Goal: Task Accomplishment & Management: Complete application form

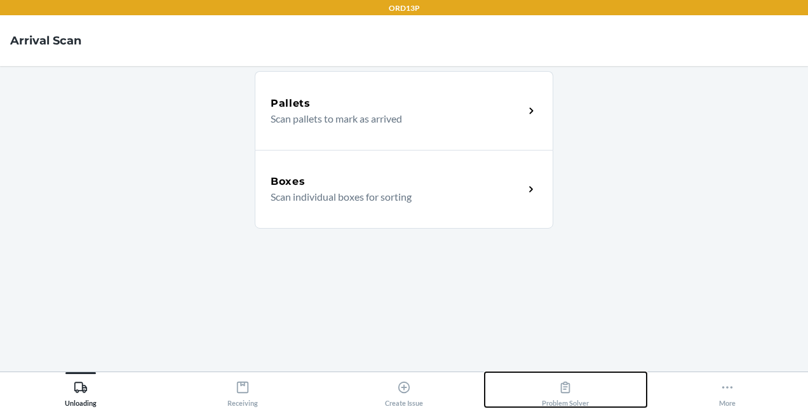
click at [566, 388] on icon at bounding box center [566, 388] width 14 height 14
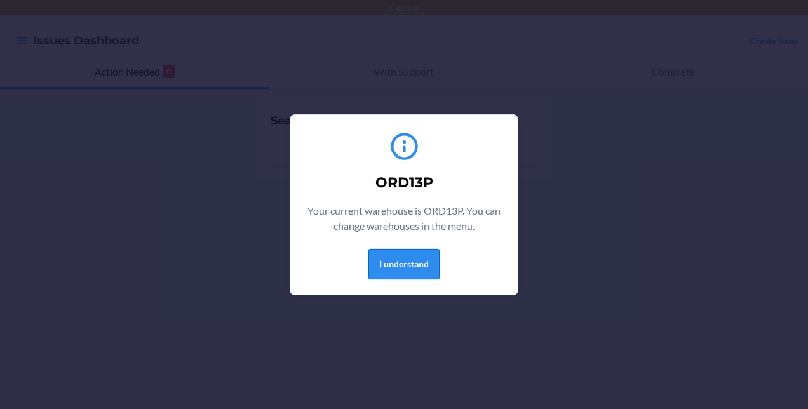
click at [416, 269] on button "I understand" at bounding box center [404, 264] width 71 height 31
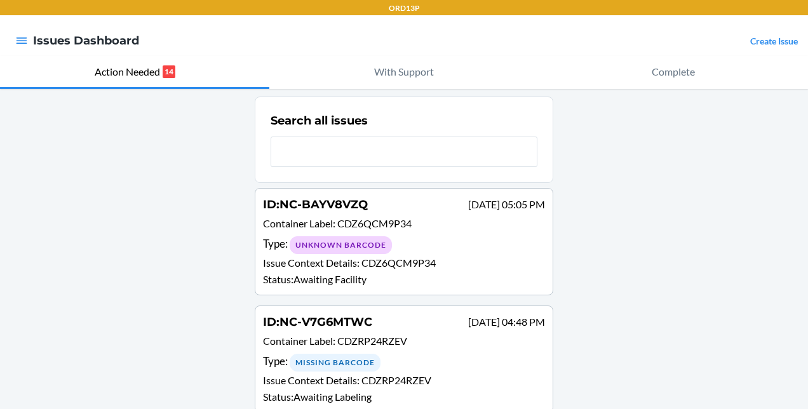
click at [760, 34] on div "Create Issue" at bounding box center [775, 40] width 48 height 17
click at [759, 37] on link "Create Issue" at bounding box center [775, 41] width 48 height 11
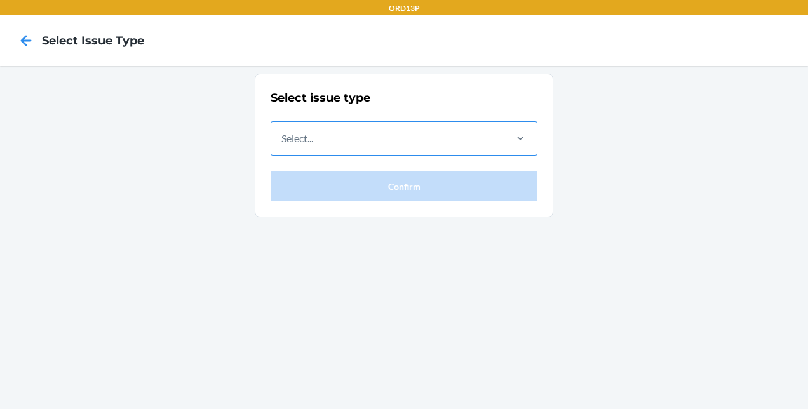
click at [395, 137] on div "Select..." at bounding box center [387, 138] width 233 height 33
click at [283, 137] on input "Select..." at bounding box center [282, 138] width 1 height 15
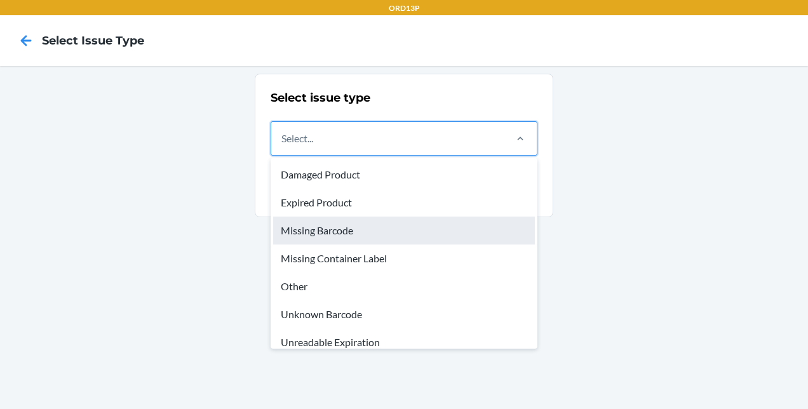
scroll to position [38, 0]
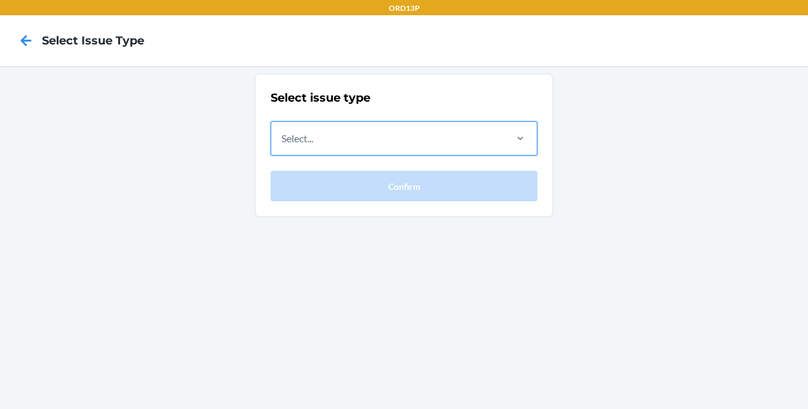
click at [443, 137] on div "Select..." at bounding box center [387, 138] width 233 height 33
click at [283, 137] on input "0 results available. Select is focused ,type to refine list, press Down to open…" at bounding box center [282, 138] width 1 height 15
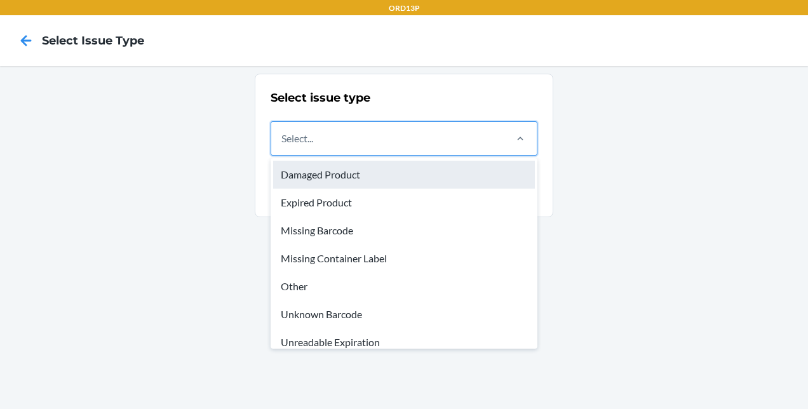
click at [404, 179] on div "Damaged Product" at bounding box center [404, 175] width 262 height 28
click at [283, 146] on input "option Damaged Product focused, 1 of 8. 8 results available. Use Up and Down to…" at bounding box center [282, 138] width 1 height 15
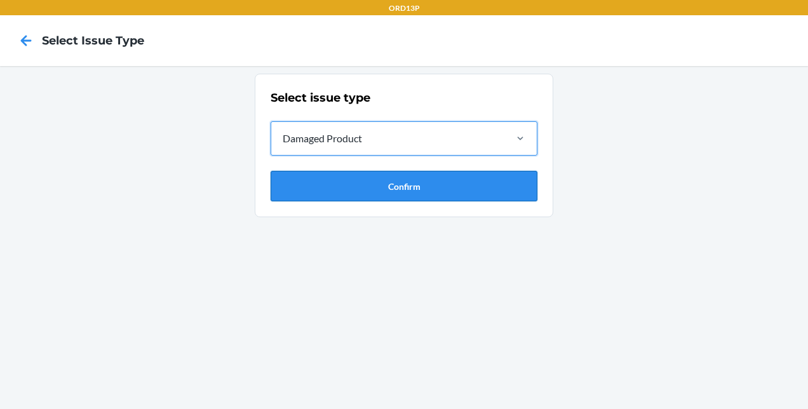
click at [400, 177] on button "Confirm" at bounding box center [404, 186] width 267 height 31
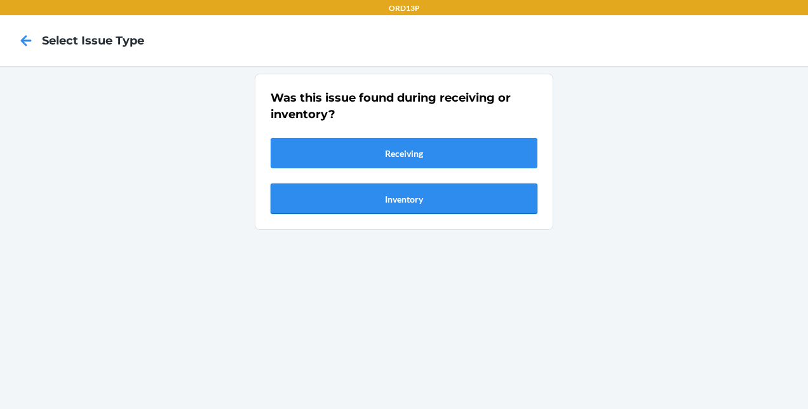
click at [356, 198] on button "Inventory" at bounding box center [404, 199] width 267 height 31
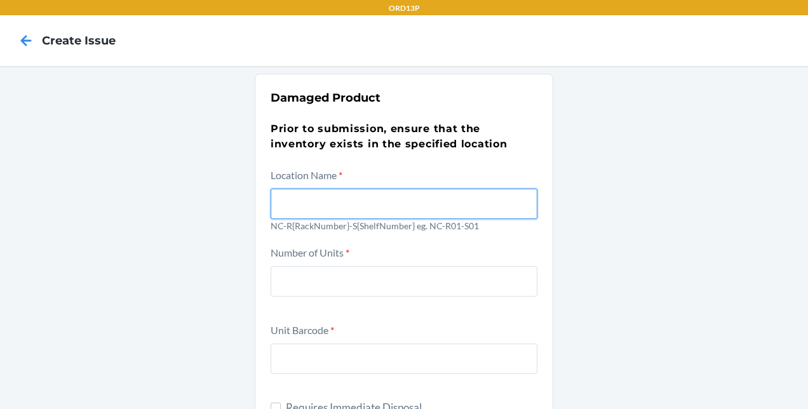
click at [335, 206] on input "text" at bounding box center [404, 204] width 267 height 31
click at [15, 24] on nav "Create Issue" at bounding box center [404, 40] width 808 height 51
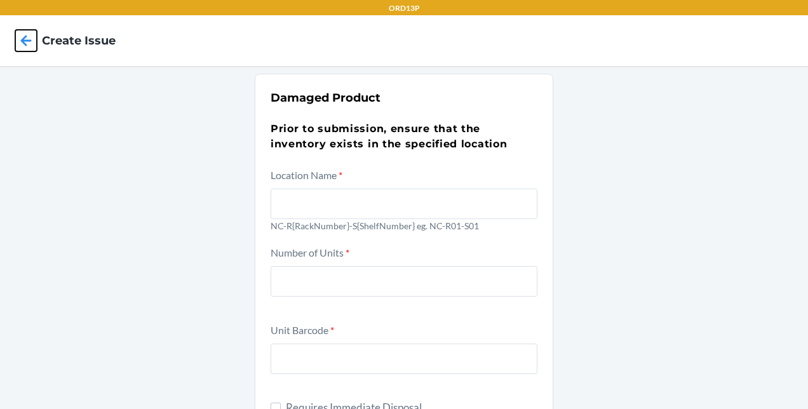
click at [24, 35] on icon at bounding box center [26, 41] width 22 height 22
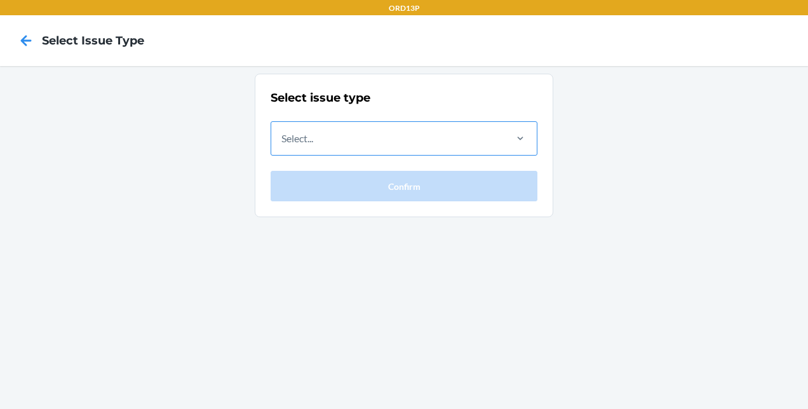
click at [359, 139] on div "Select..." at bounding box center [387, 138] width 233 height 33
click at [283, 139] on input "Select..." at bounding box center [282, 138] width 1 height 15
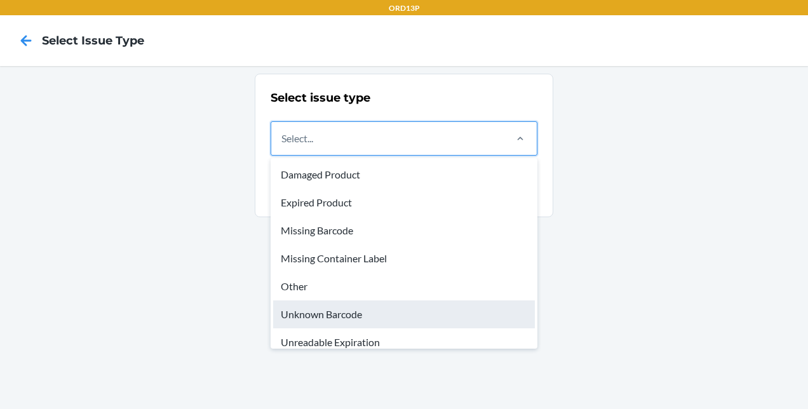
scroll to position [38, 0]
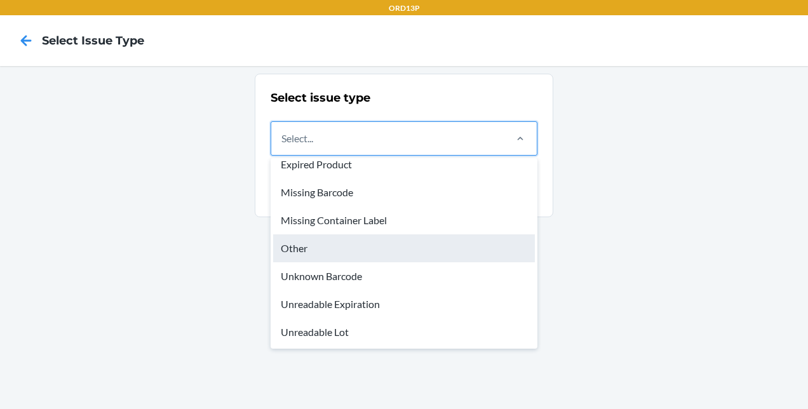
click at [326, 246] on div "Other" at bounding box center [404, 249] width 262 height 28
click at [283, 146] on input "option Other focused, 5 of 8. 8 results available. Use Up and Down to choose op…" at bounding box center [282, 138] width 1 height 15
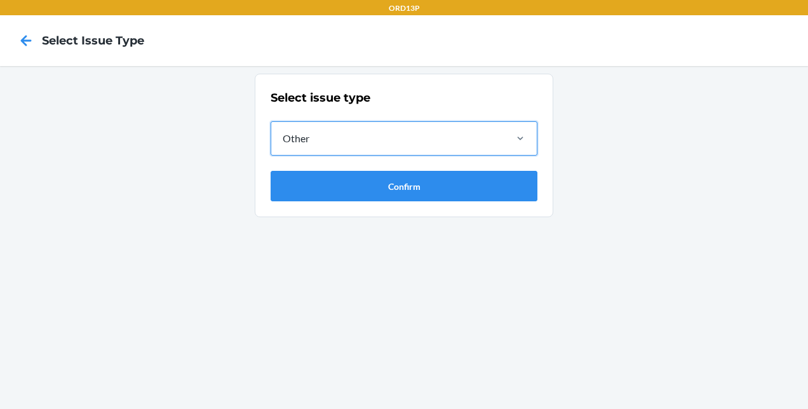
click at [339, 201] on section "Select issue type option Other, selected. 0 results available. Select is focuse…" at bounding box center [404, 146] width 299 height 144
click at [339, 186] on button "Confirm" at bounding box center [404, 186] width 267 height 31
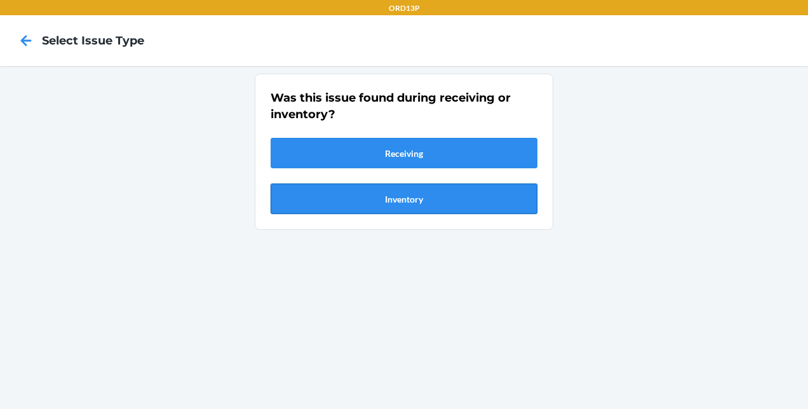
click at [341, 189] on button "Inventory" at bounding box center [404, 199] width 267 height 31
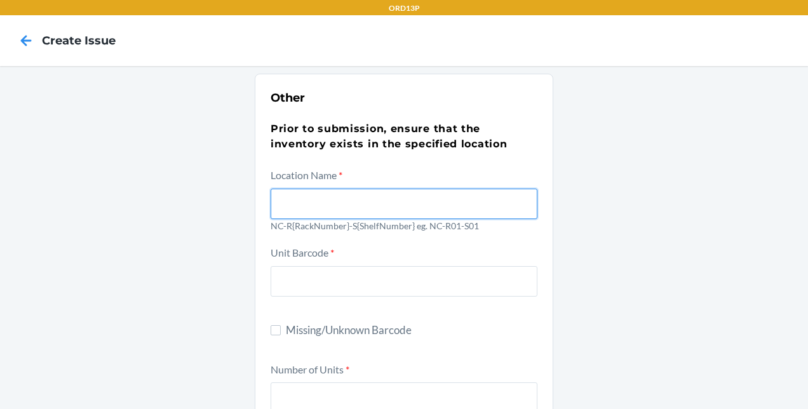
click at [353, 192] on input "text" at bounding box center [404, 204] width 267 height 31
type input "n"
type input "NC-R04-S02"
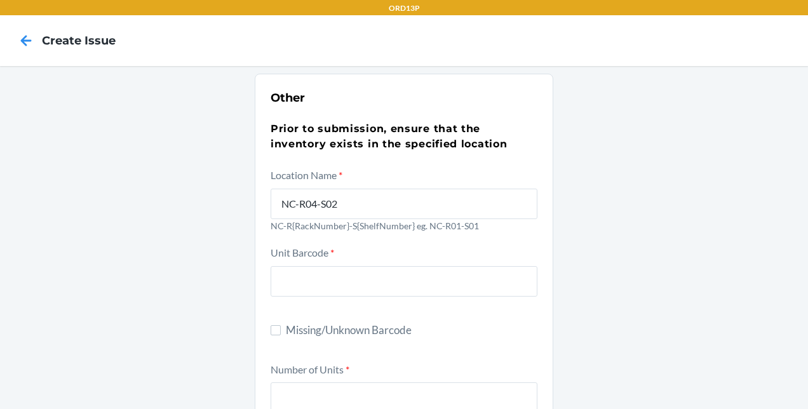
click at [357, 303] on div "Unit Barcode *" at bounding box center [404, 280] width 267 height 70
click at [346, 280] on input "text" at bounding box center [404, 281] width 267 height 31
paste input "DHWAFQBNN87"
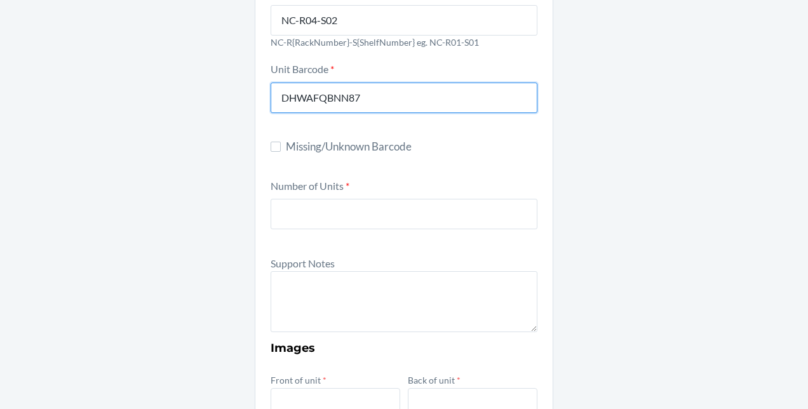
scroll to position [186, 0]
type input "DHWAFQBNN87"
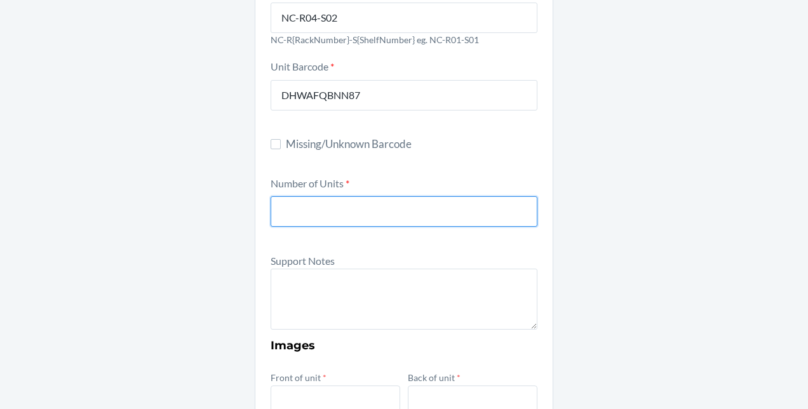
click at [303, 211] on input "number" at bounding box center [404, 211] width 267 height 31
type input "1"
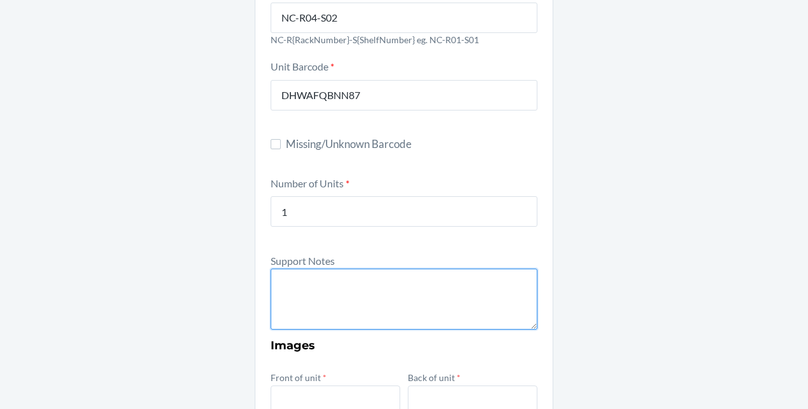
click at [325, 317] on textarea at bounding box center [404, 299] width 267 height 61
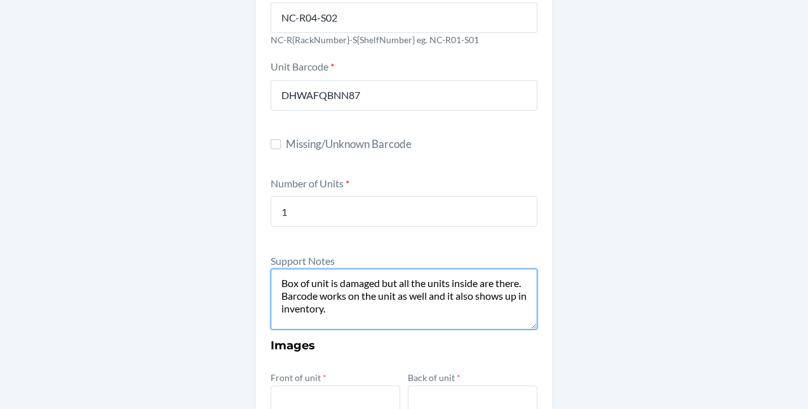
drag, startPoint x: 338, startPoint y: 313, endPoint x: 272, endPoint y: 269, distance: 79.0
click at [272, 269] on textarea "Box of unit is damaged but all the units inside are there. Barcode works on the…" at bounding box center [404, 299] width 267 height 61
type textarea "Box of unit is damaged but all the units inside are there. Barcode works on the…"
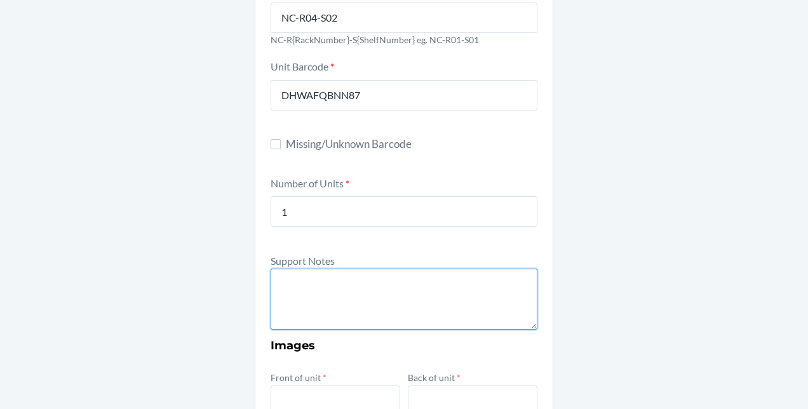
click at [301, 281] on textarea at bounding box center [404, 299] width 267 height 61
paste textarea "The outer box is damaged, but all units inside are accounted for. The barcode o…"
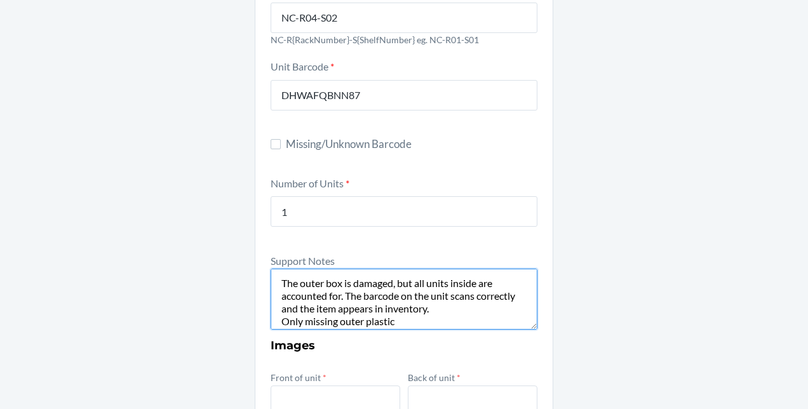
click at [397, 319] on textarea "The outer box is damaged, but all units inside are accounted for. The barcode o…" at bounding box center [404, 299] width 267 height 61
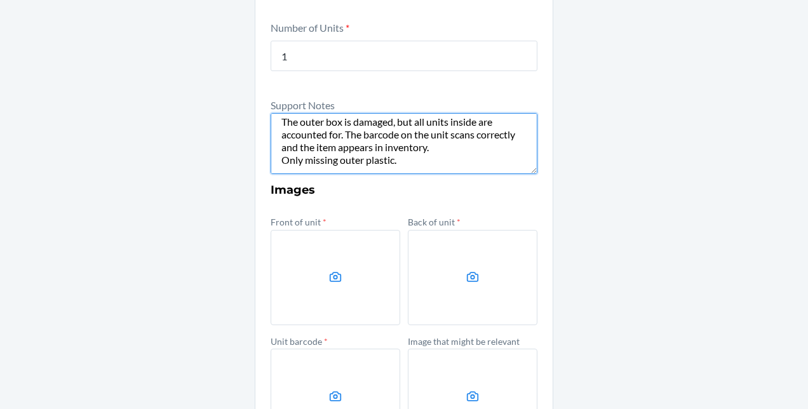
scroll to position [343, 0]
type textarea "The outer box is damaged, but all units inside are accounted for. The barcode o…"
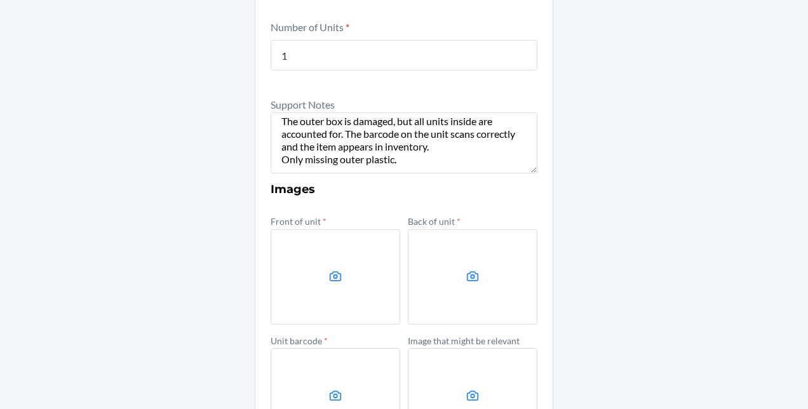
click at [329, 269] on icon at bounding box center [336, 276] width 15 height 15
click at [0, 0] on input "file" at bounding box center [0, 0] width 0 height 0
click at [467, 258] on label at bounding box center [473, 276] width 130 height 95
click at [0, 0] on input "file" at bounding box center [0, 0] width 0 height 0
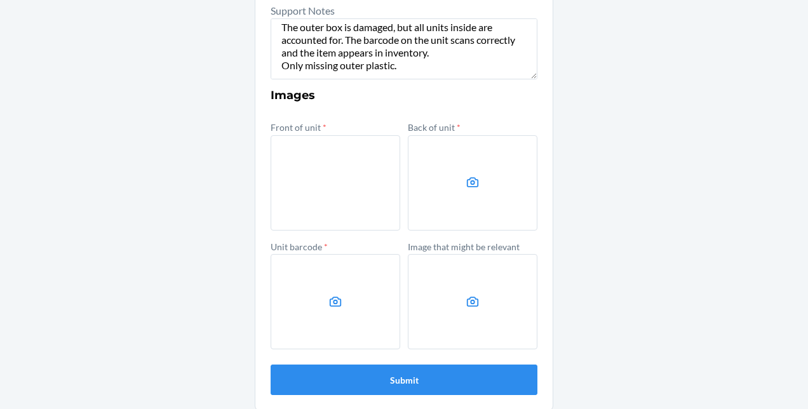
scroll to position [446, 0]
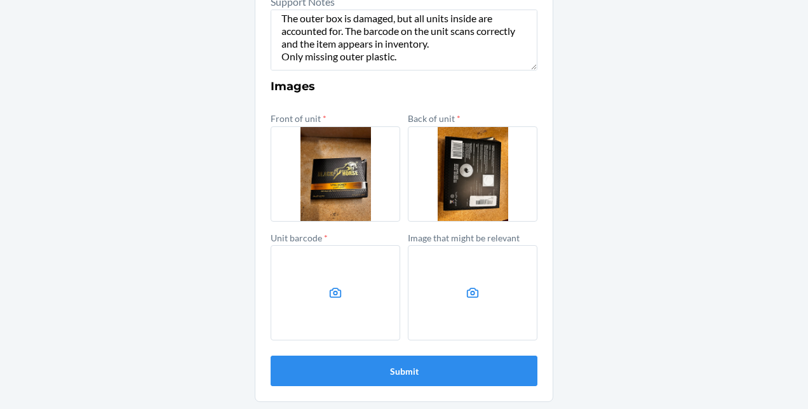
click at [322, 300] on label at bounding box center [336, 292] width 130 height 95
click at [0, 0] on input "file" at bounding box center [0, 0] width 0 height 0
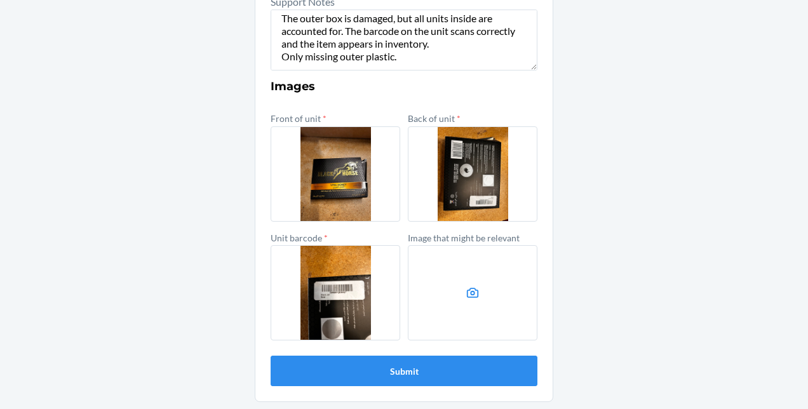
click at [469, 296] on icon at bounding box center [473, 293] width 15 height 15
click at [0, 0] on input "file" at bounding box center [0, 0] width 0 height 0
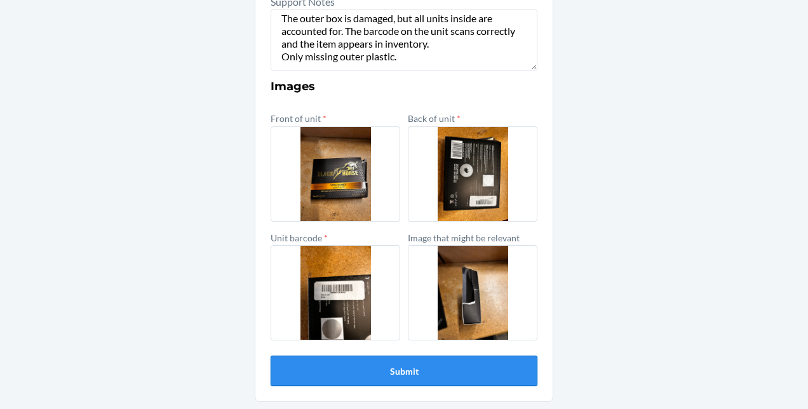
drag, startPoint x: 480, startPoint y: 357, endPoint x: 451, endPoint y: 379, distance: 36.9
click at [451, 379] on button "Submit" at bounding box center [404, 371] width 267 height 31
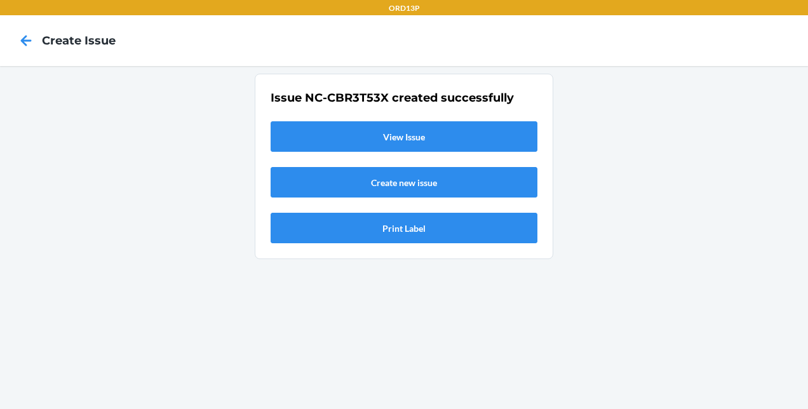
scroll to position [0, 0]
click at [421, 130] on link "View Issue" at bounding box center [404, 136] width 267 height 31
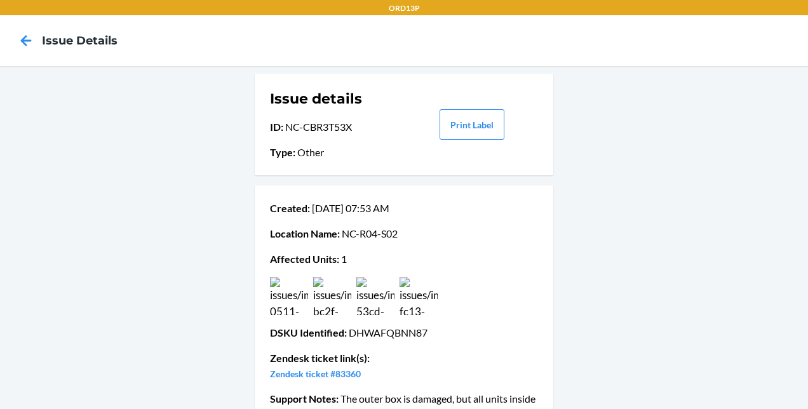
scroll to position [69, 0]
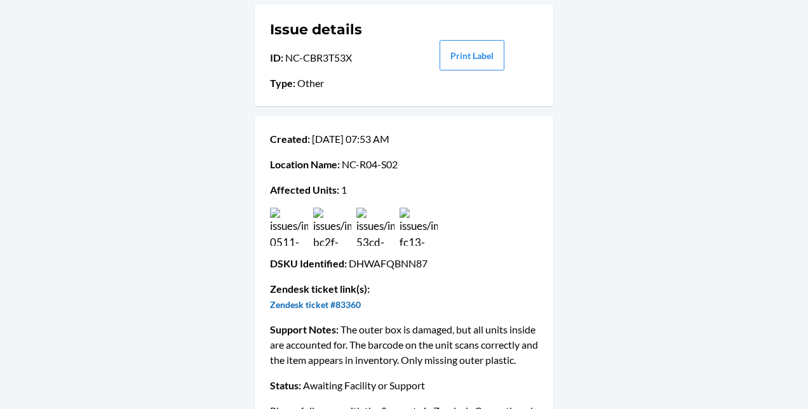
click at [331, 304] on link "Zendesk ticket #83360" at bounding box center [315, 304] width 91 height 11
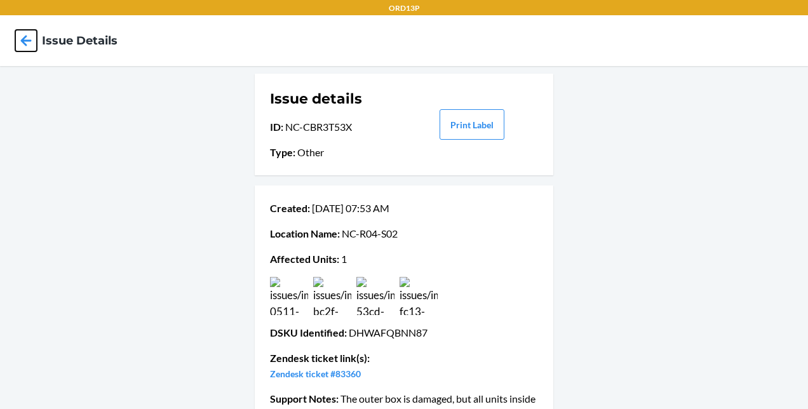
click at [23, 46] on icon at bounding box center [26, 41] width 22 height 22
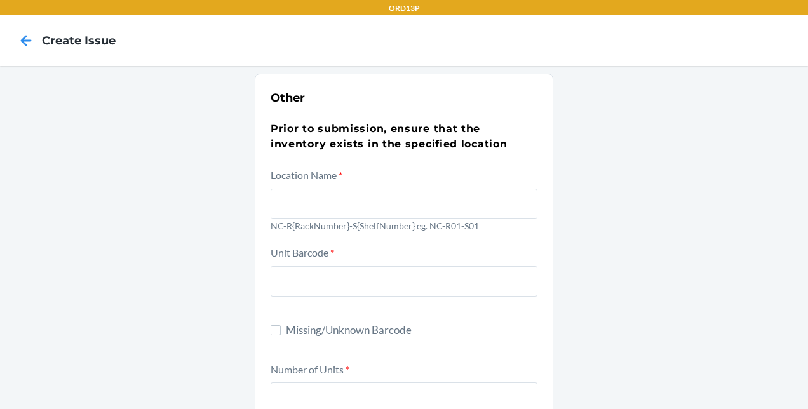
click at [75, 25] on nav "Create Issue" at bounding box center [404, 40] width 808 height 51
click at [36, 25] on div at bounding box center [26, 41] width 32 height 32
click at [36, 46] on icon at bounding box center [26, 41] width 22 height 22
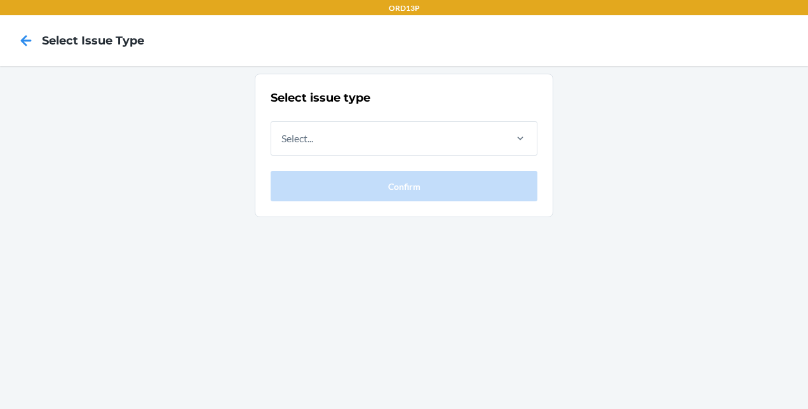
click at [314, 160] on div "Select issue type Select... Confirm" at bounding box center [404, 146] width 267 height 112
click at [318, 142] on div "Select..." at bounding box center [387, 138] width 233 height 33
click at [283, 142] on input "Select..." at bounding box center [282, 138] width 1 height 15
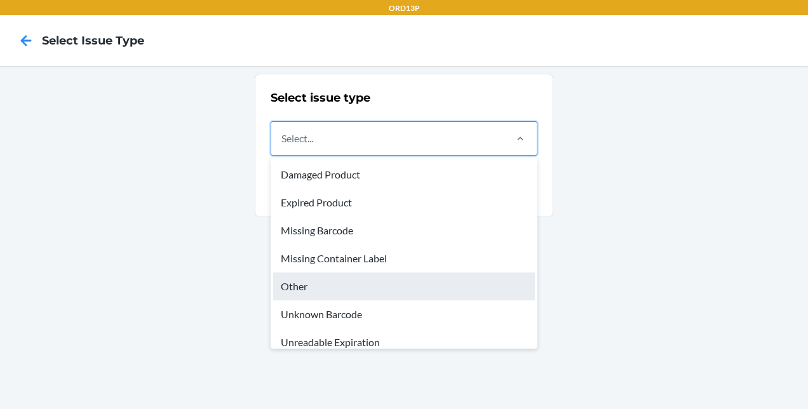
click at [311, 281] on div "Other" at bounding box center [404, 287] width 262 height 28
click at [283, 146] on input "option Other focused, 5 of 8. 8 results available. Use Up and Down to choose op…" at bounding box center [282, 138] width 1 height 15
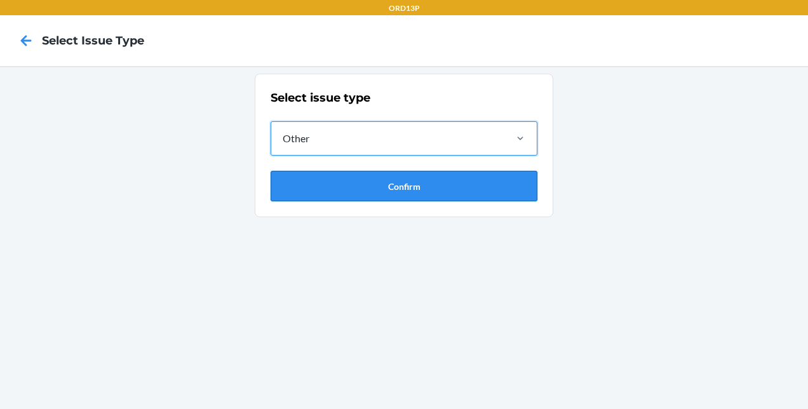
click at [425, 181] on button "Confirm" at bounding box center [404, 186] width 267 height 31
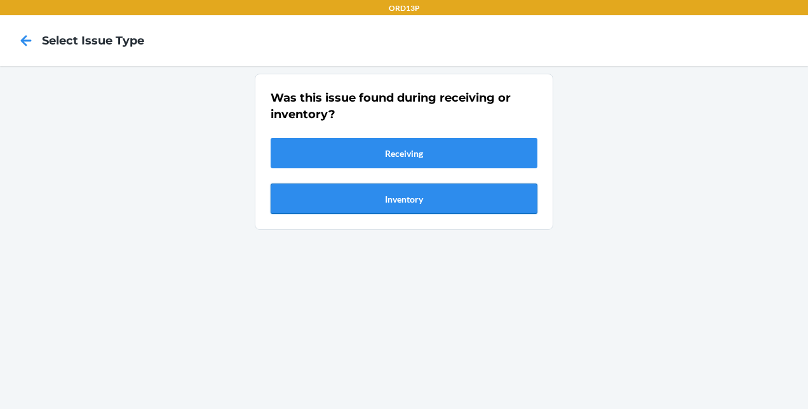
click at [393, 202] on button "Inventory" at bounding box center [404, 199] width 267 height 31
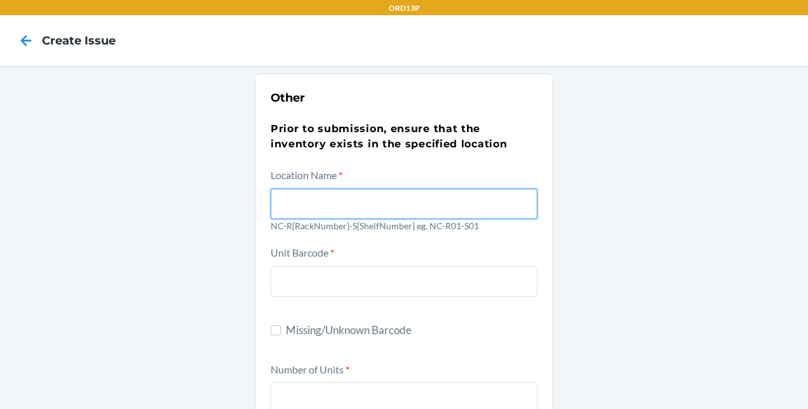
click at [385, 202] on input "text" at bounding box center [404, 204] width 267 height 31
type input "NC-R04-S02"
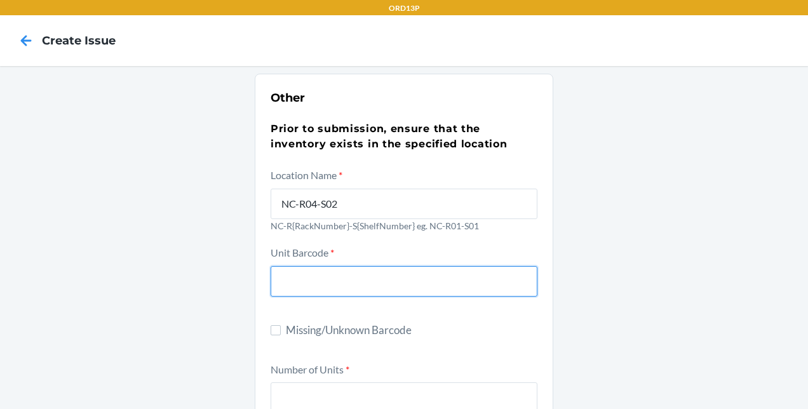
click at [379, 289] on input "text" at bounding box center [404, 281] width 267 height 31
paste input "DYEFSY3NLS9"
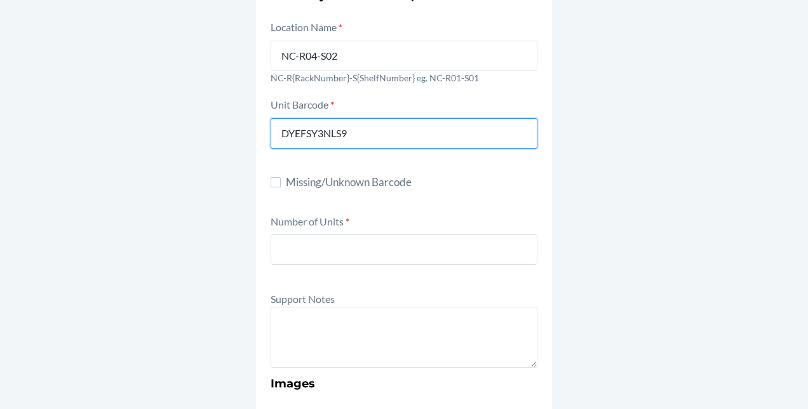
scroll to position [149, 0]
type input "DYEFSY3NLS9"
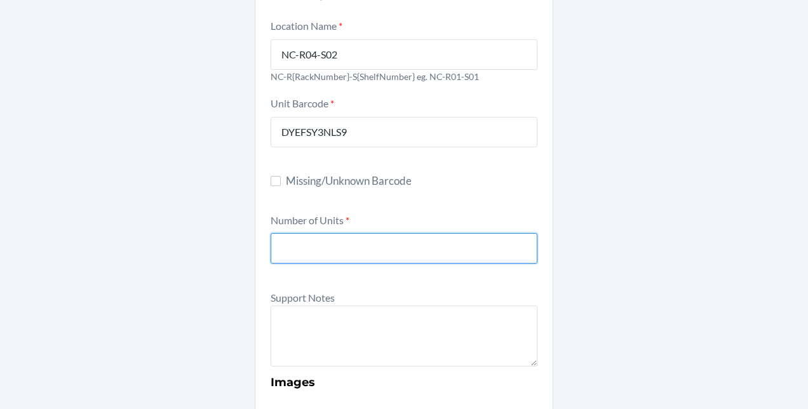
click at [313, 258] on input "number" at bounding box center [404, 248] width 267 height 31
type input "1"
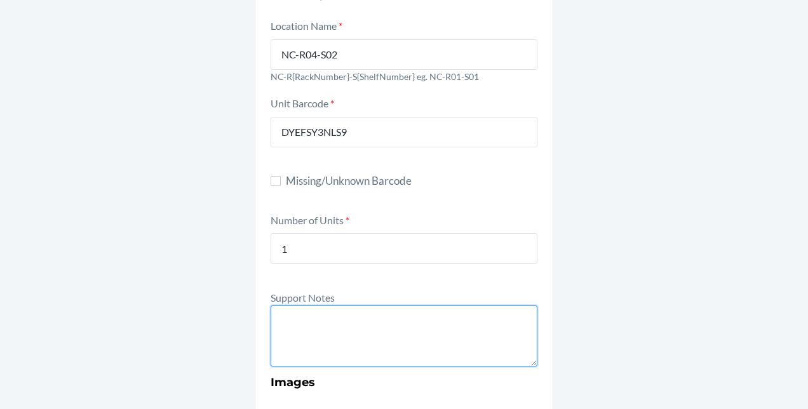
click at [310, 331] on textarea at bounding box center [404, 336] width 267 height 61
click at [487, 314] on textarea "Seems like its supposed to be a unit of three." at bounding box center [404, 336] width 267 height 61
click at [322, 322] on textarea "Seems like its supposed to be a pack of 3." at bounding box center [404, 336] width 267 height 61
click at [330, 333] on textarea "Seems like its supposed to be a pack of 3." at bounding box center [404, 336] width 267 height 61
click at [310, 331] on textarea "Seems like it's supposed to be a pack of 3." at bounding box center [404, 336] width 267 height 61
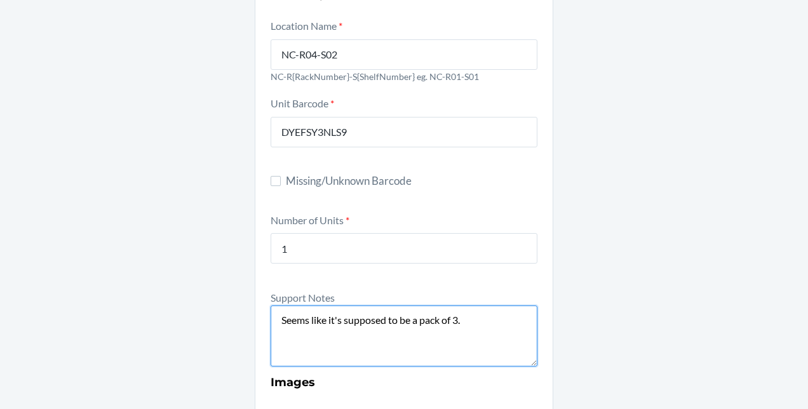
click at [310, 331] on textarea "Seems like it's supposed to be a pack of 3." at bounding box center [404, 336] width 267 height 61
paste textarea "DYEFSY3NLS9"
click at [276, 346] on textarea "Seems like it's supposed to be a pack of 3. But this was found loose. alone. DY…" at bounding box center [404, 336] width 267 height 61
click at [407, 356] on textarea "Seems like it's supposed to be a pack of 3. But this was found loose. alone. DS…" at bounding box center [404, 336] width 267 height 61
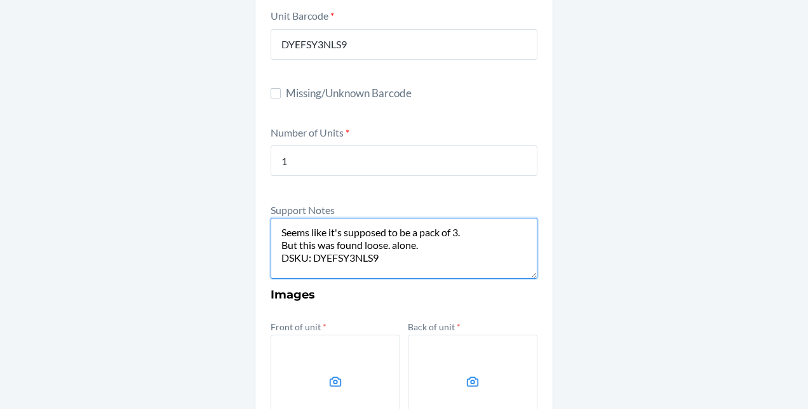
scroll to position [238, 0]
paste textarea "Clarifying Clay BAR SOAP"
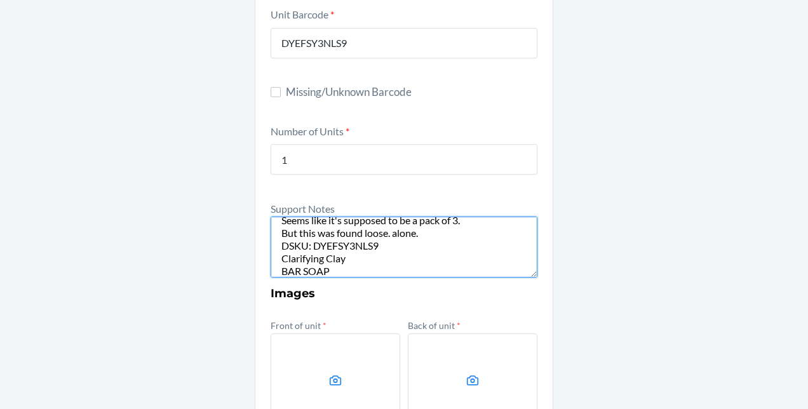
scroll to position [18, 0]
drag, startPoint x: 330, startPoint y: 272, endPoint x: 236, endPoint y: 246, distance: 97.0
click at [236, 246] on div "Other Prior to submission, ensure that the inventory exists in the specified lo…" at bounding box center [404, 222] width 808 height 789
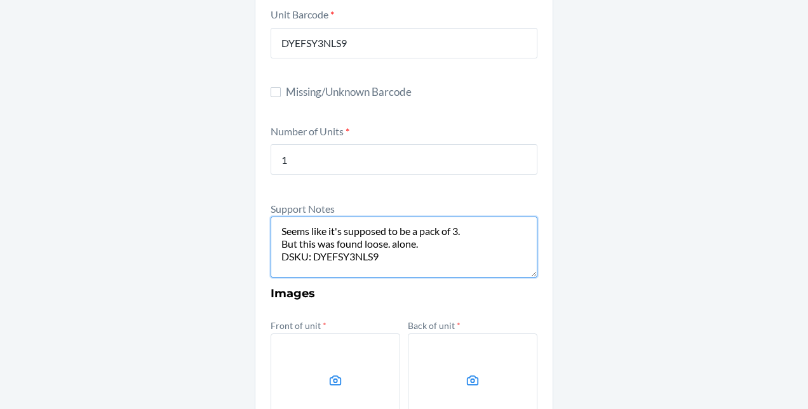
scroll to position [0, 0]
click at [275, 230] on textarea "Seems like it's supposed to be a pack of 3. But this was found loose. alone. DS…" at bounding box center [404, 247] width 267 height 61
paste textarea "Clarifying Clay BAR SOAP"
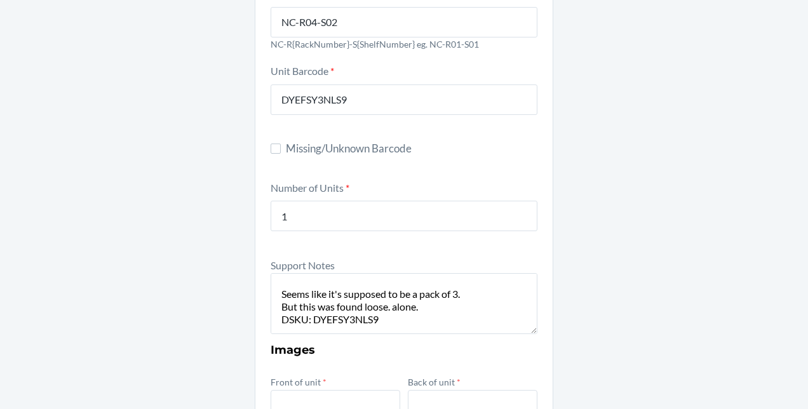
scroll to position [194, 0]
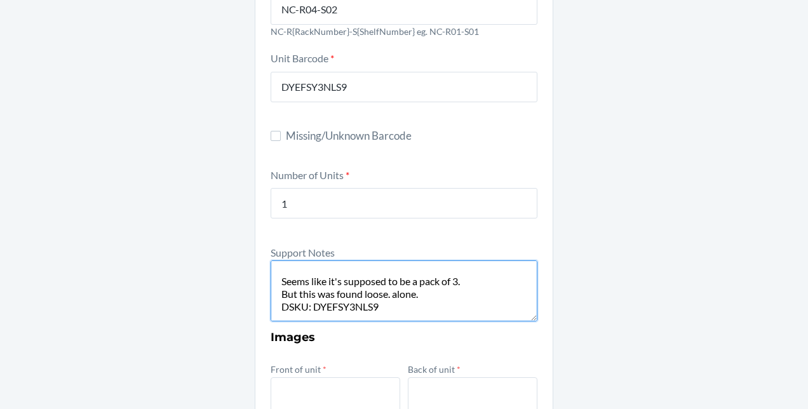
click at [315, 273] on textarea "Clarifying Clay BAR SOAP Seems like it's supposed to be a pack of 3. But this w…" at bounding box center [404, 291] width 267 height 61
click at [311, 280] on textarea "Clarifying Clay BAR SOAP Seems like it's supposed to be a pack of 3. But this w…" at bounding box center [404, 291] width 267 height 61
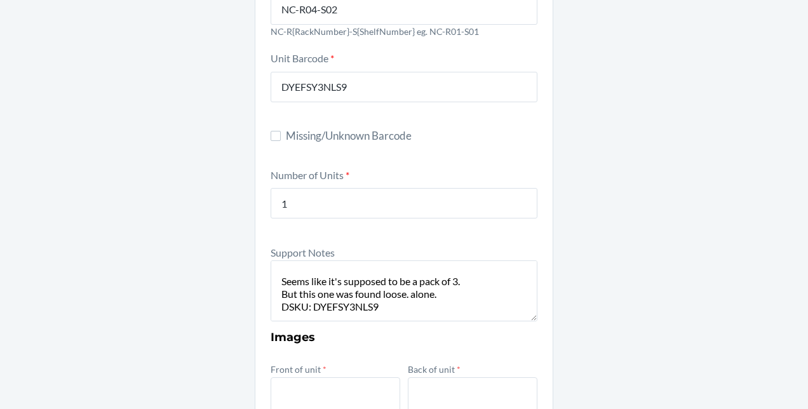
click at [586, 214] on div "Other Prior to submission, ensure that the inventory exists in the specified lo…" at bounding box center [404, 266] width 808 height 789
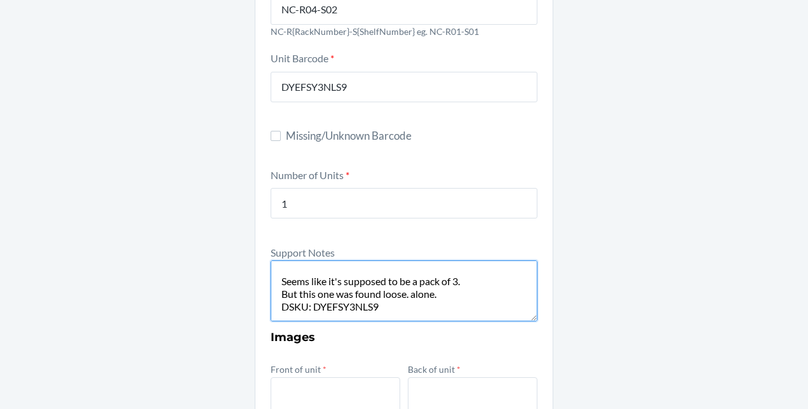
click at [459, 286] on textarea "Clarifying Clay BAR SOAP Seems like it's supposed to be a pack of 3. But this o…" at bounding box center [404, 291] width 267 height 61
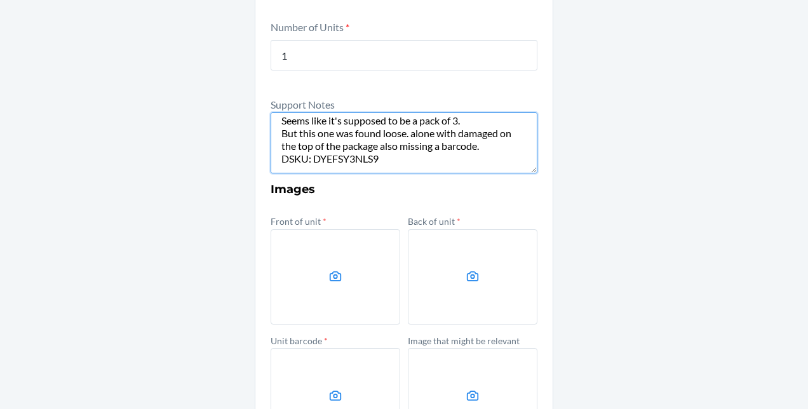
scroll to position [343, 0]
type textarea "Clarifying Clay BAR SOAP Seems like it's supposed to be a pack of 3. But this o…"
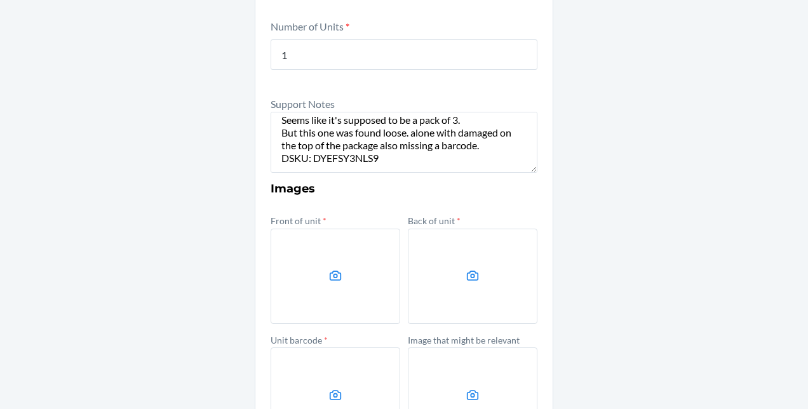
click at [353, 271] on label at bounding box center [336, 276] width 130 height 95
click at [0, 0] on input "file" at bounding box center [0, 0] width 0 height 0
click at [341, 272] on label at bounding box center [336, 276] width 130 height 95
click at [0, 0] on input "file" at bounding box center [0, 0] width 0 height 0
click at [466, 273] on icon at bounding box center [473, 276] width 15 height 15
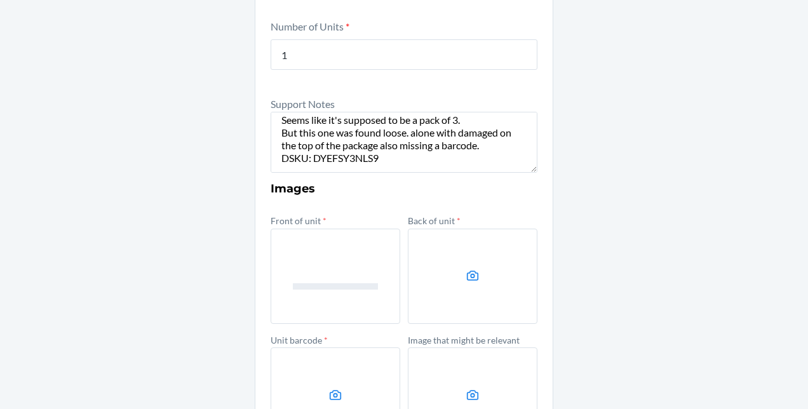
click at [0, 0] on input "file" at bounding box center [0, 0] width 0 height 0
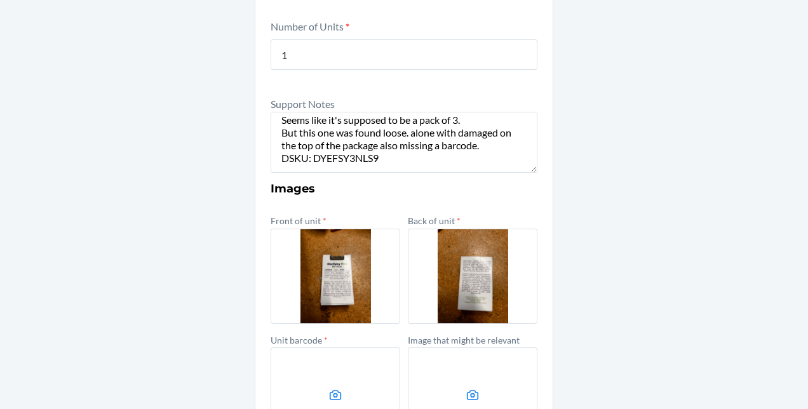
scroll to position [446, 0]
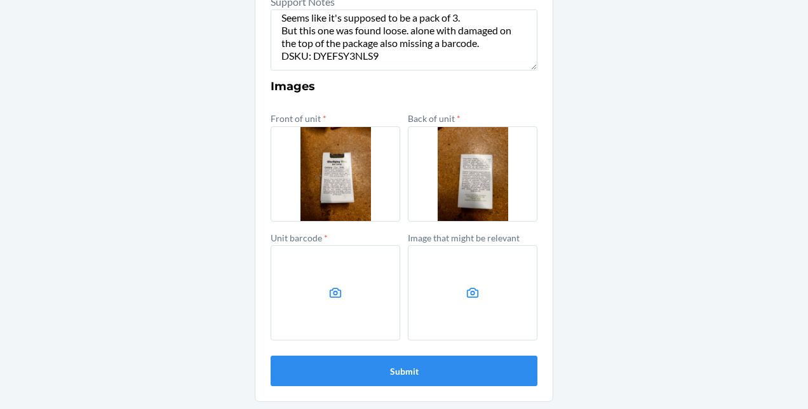
click at [329, 298] on icon at bounding box center [336, 293] width 15 height 15
click at [0, 0] on input "file" at bounding box center [0, 0] width 0 height 0
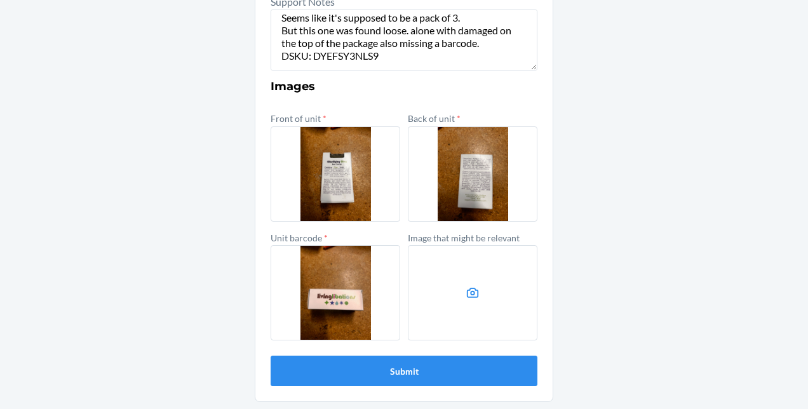
click at [463, 305] on label at bounding box center [473, 292] width 130 height 95
click at [0, 0] on input "file" at bounding box center [0, 0] width 0 height 0
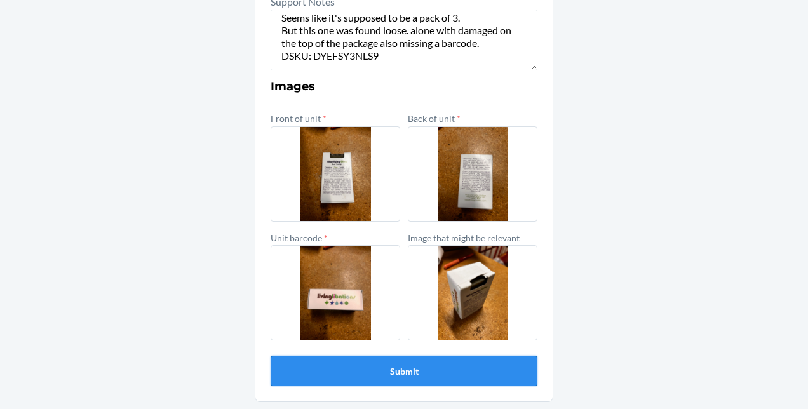
click at [484, 364] on button "Submit" at bounding box center [404, 371] width 267 height 31
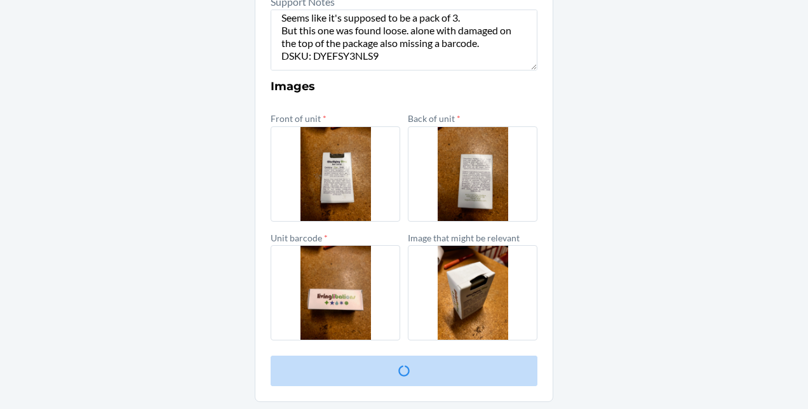
scroll to position [0, 0]
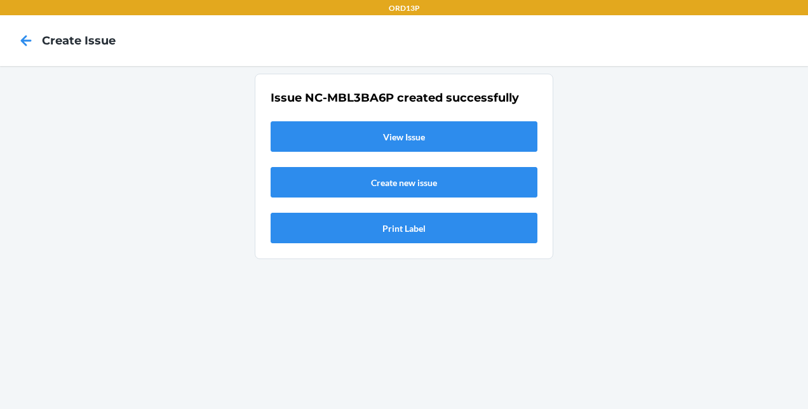
click at [421, 126] on link "View Issue" at bounding box center [404, 136] width 267 height 31
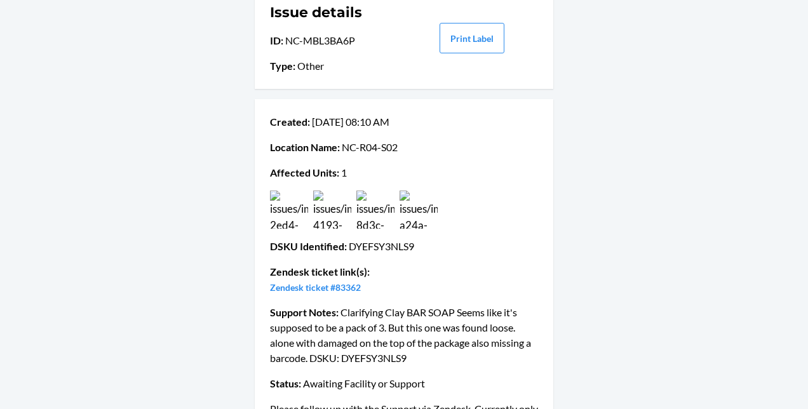
scroll to position [87, 0]
click at [348, 285] on link "Zendesk ticket #83362" at bounding box center [315, 287] width 91 height 11
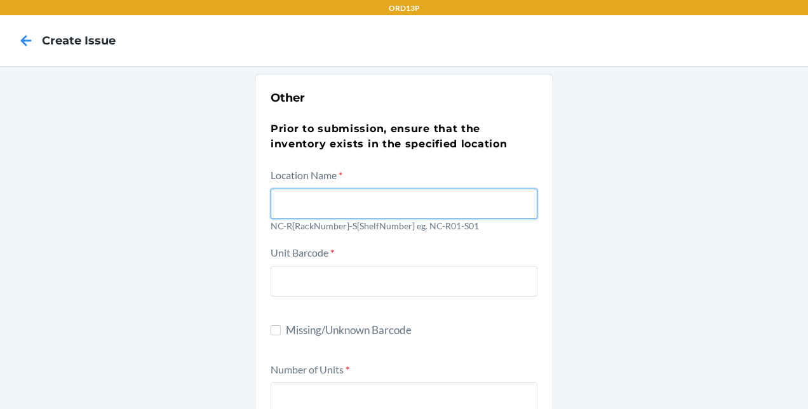
click at [429, 191] on input "text" at bounding box center [404, 204] width 267 height 31
type input "NC-R05-S02"
